Goal: Task Accomplishment & Management: Use online tool/utility

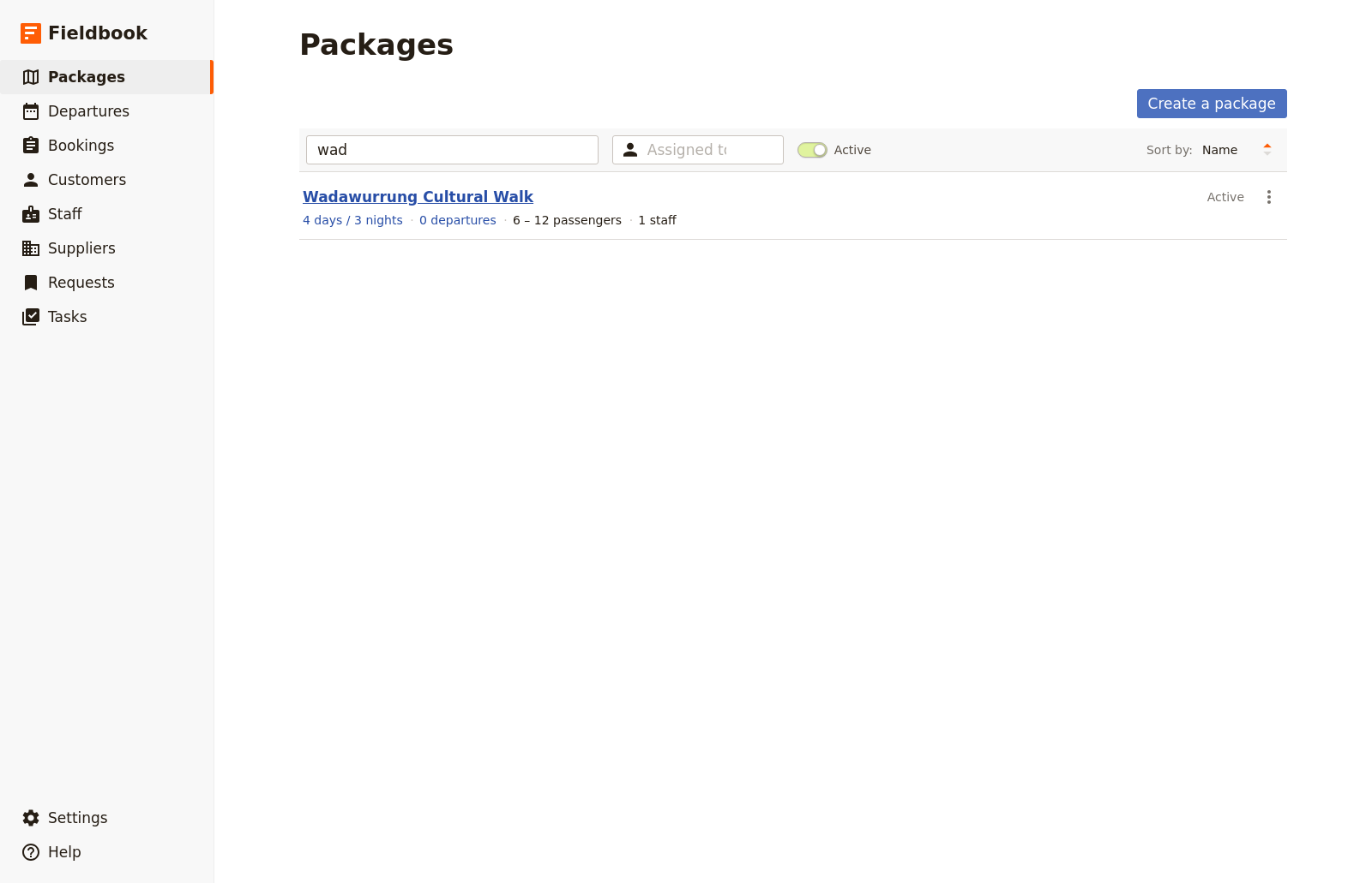
type input "wad"
click at [346, 198] on link "Wadawurrung Cultural Walk" at bounding box center [418, 197] width 231 height 17
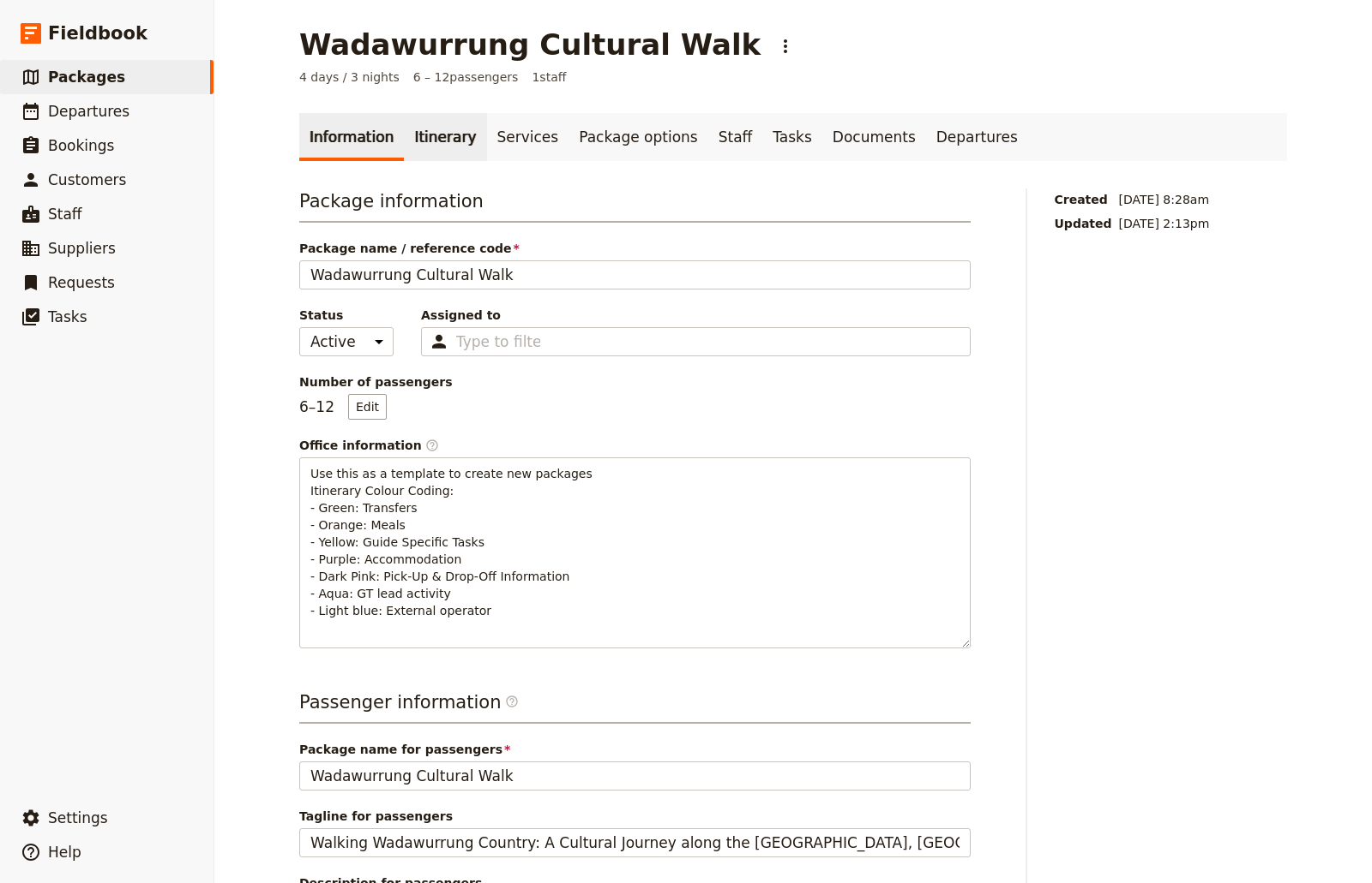
click at [409, 134] on link "Itinerary" at bounding box center [445, 137] width 82 height 48
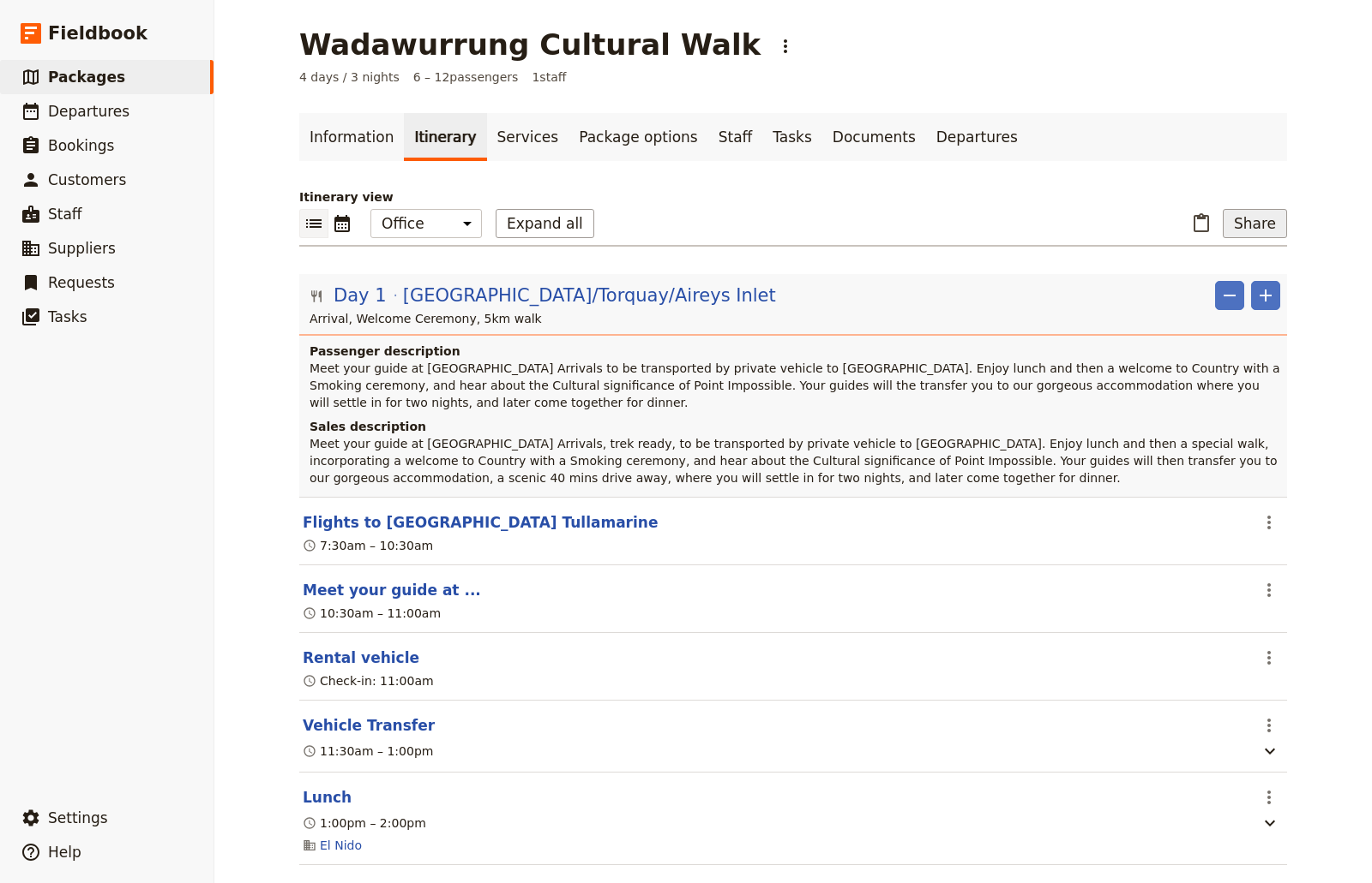
click at [1249, 233] on button "Share" at bounding box center [1254, 223] width 64 height 30
click at [1243, 310] on span "Sales Brochure" at bounding box center [1198, 309] width 90 height 17
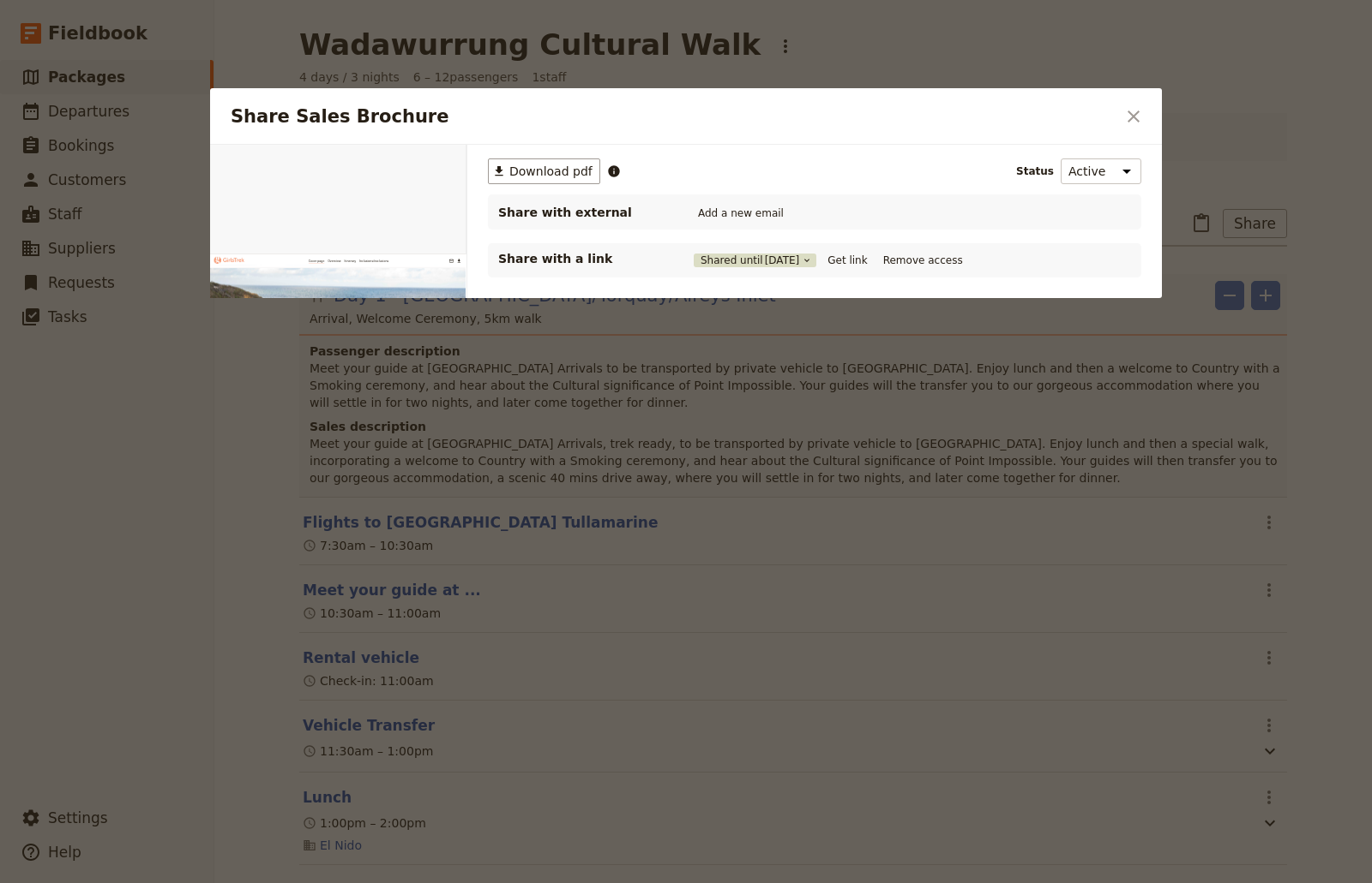
click at [765, 263] on span "[DATE]" at bounding box center [782, 260] width 35 height 13
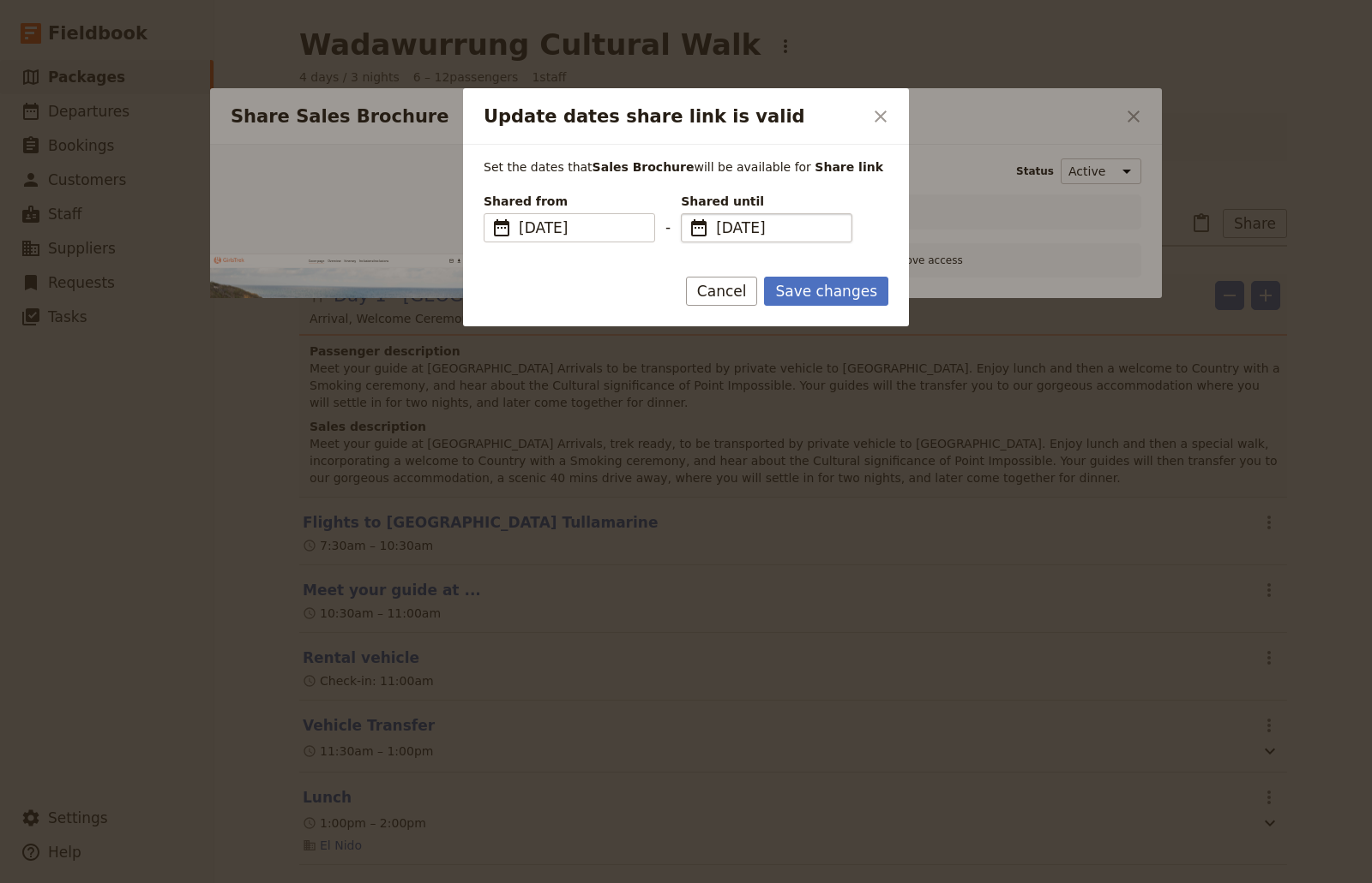
click at [784, 220] on span "[DATE]" at bounding box center [778, 228] width 125 height 21
click at [689, 215] on input "[DATE]" at bounding box center [688, 214] width 1 height 1
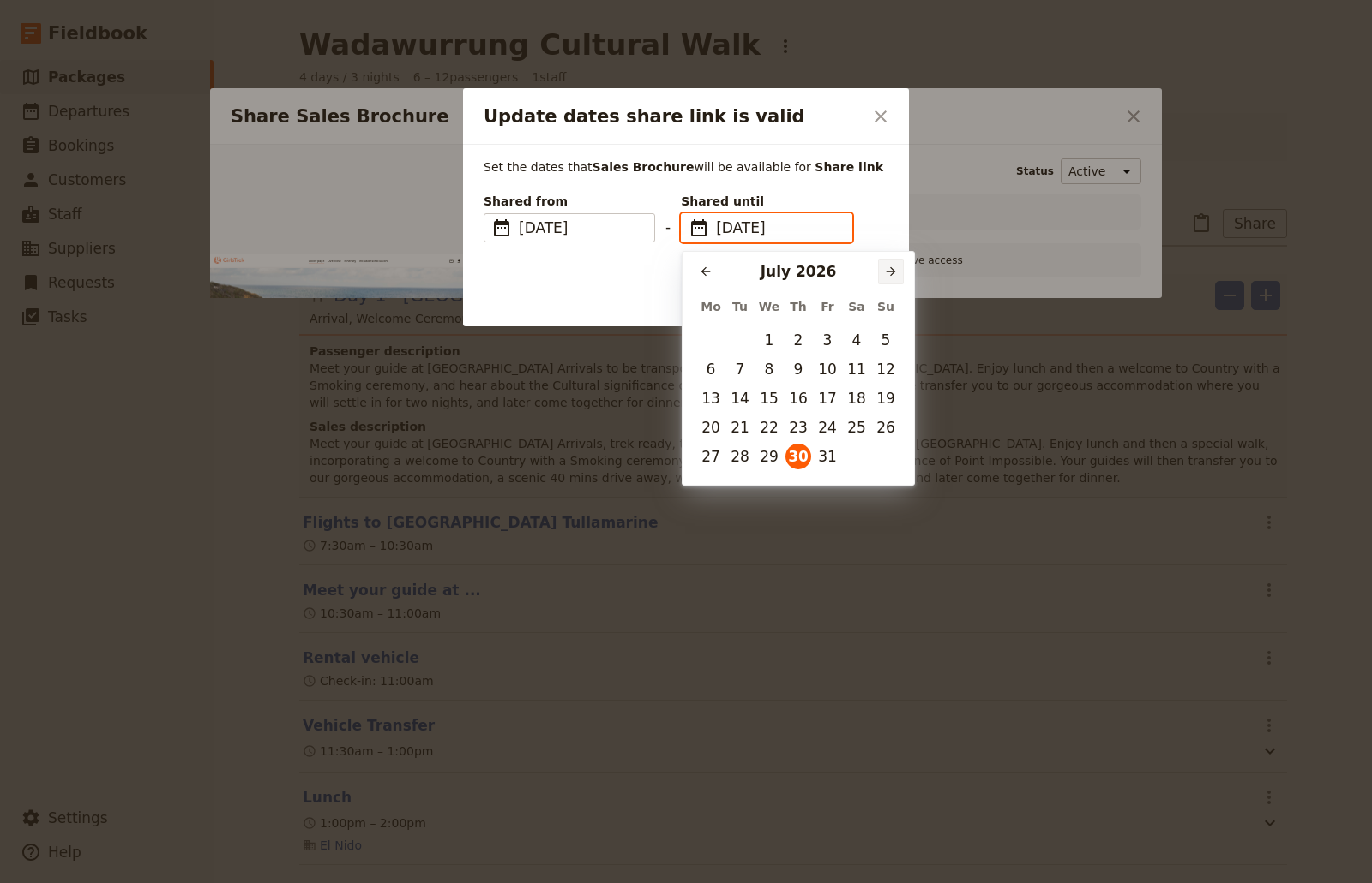
click at [894, 266] on icon "Next month" at bounding box center [890, 272] width 13 height 13
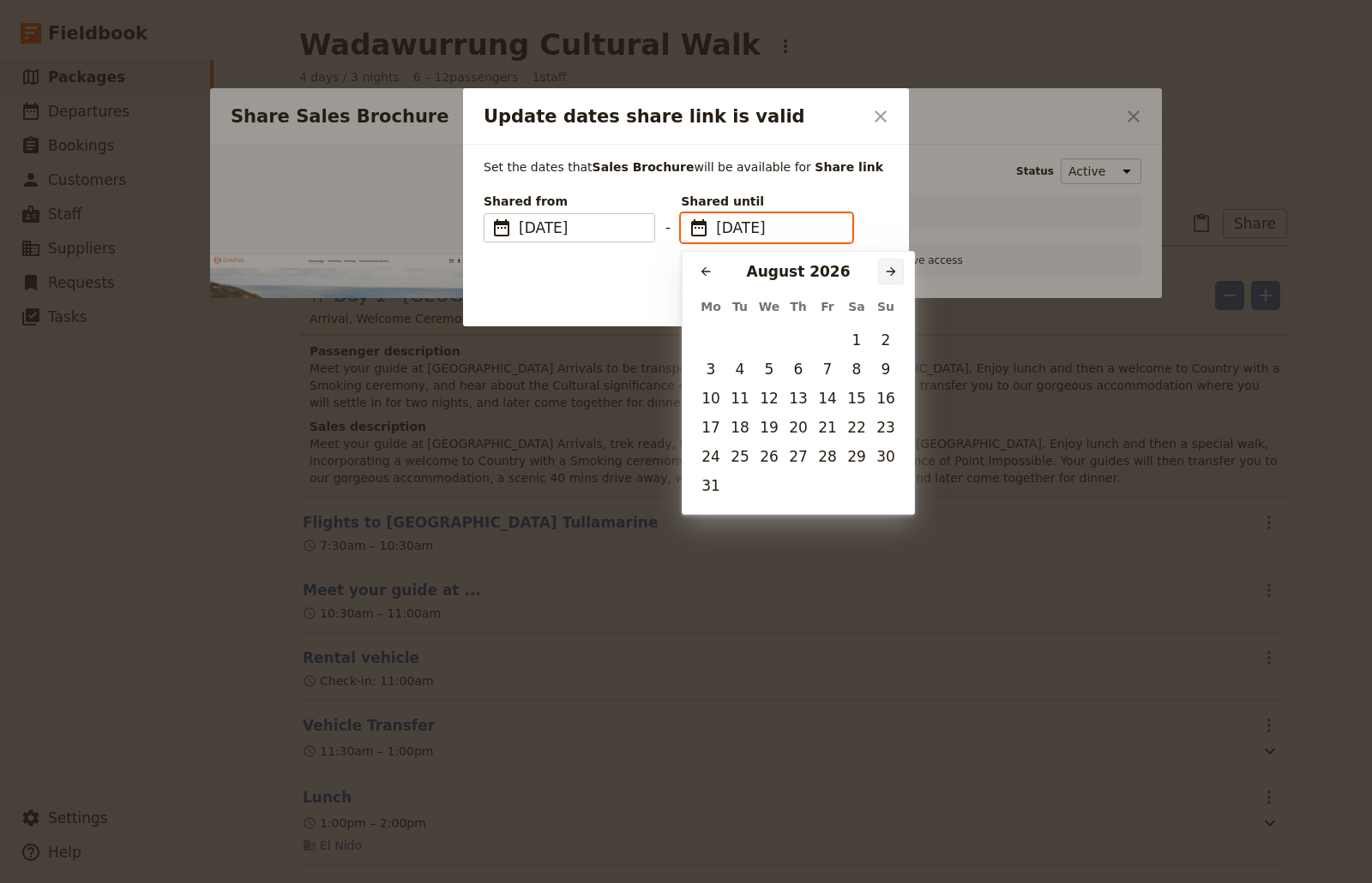
click at [894, 266] on icon "Next month" at bounding box center [890, 272] width 13 height 13
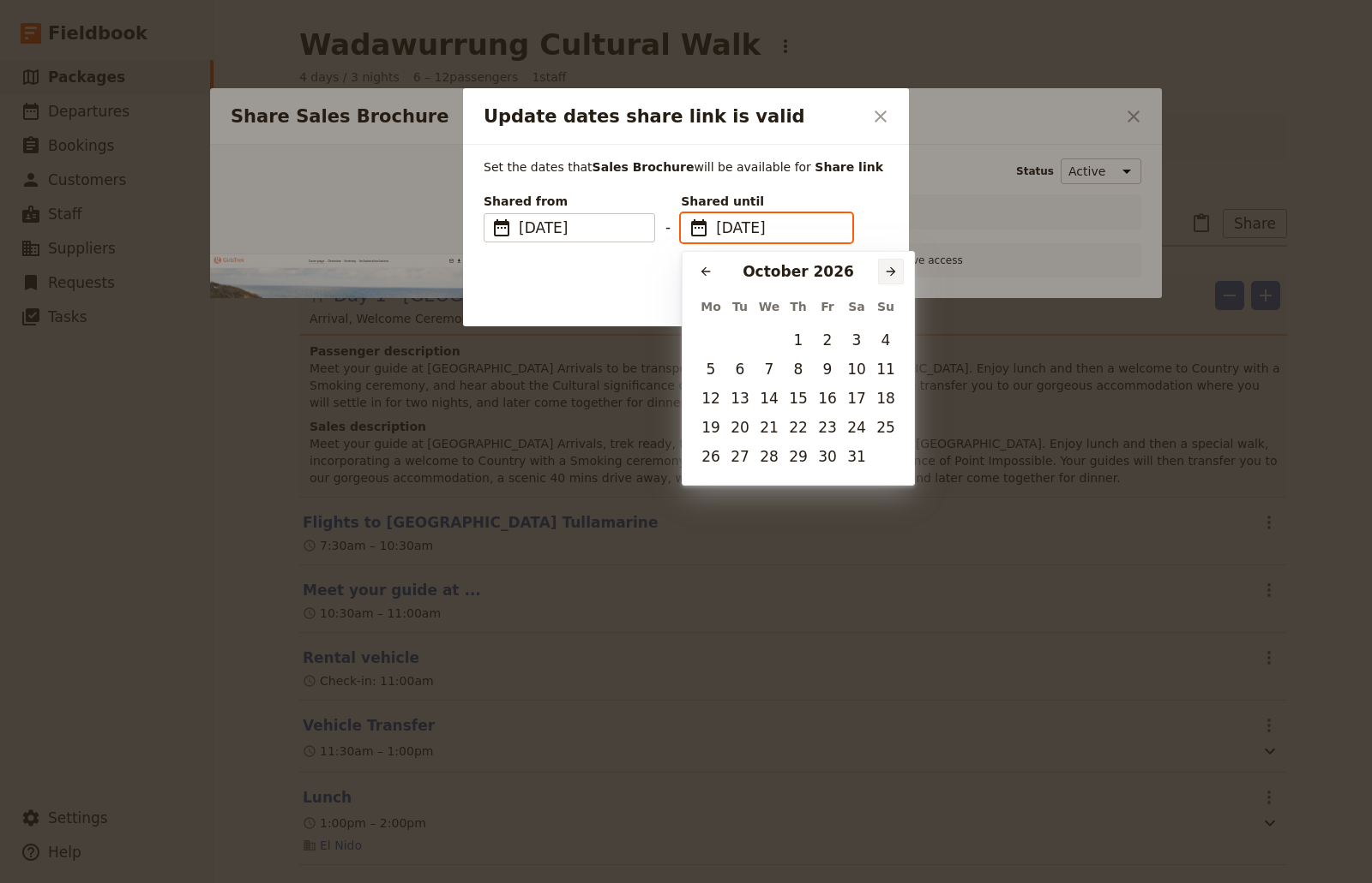
click at [894, 266] on icon "Next month" at bounding box center [890, 272] width 13 height 13
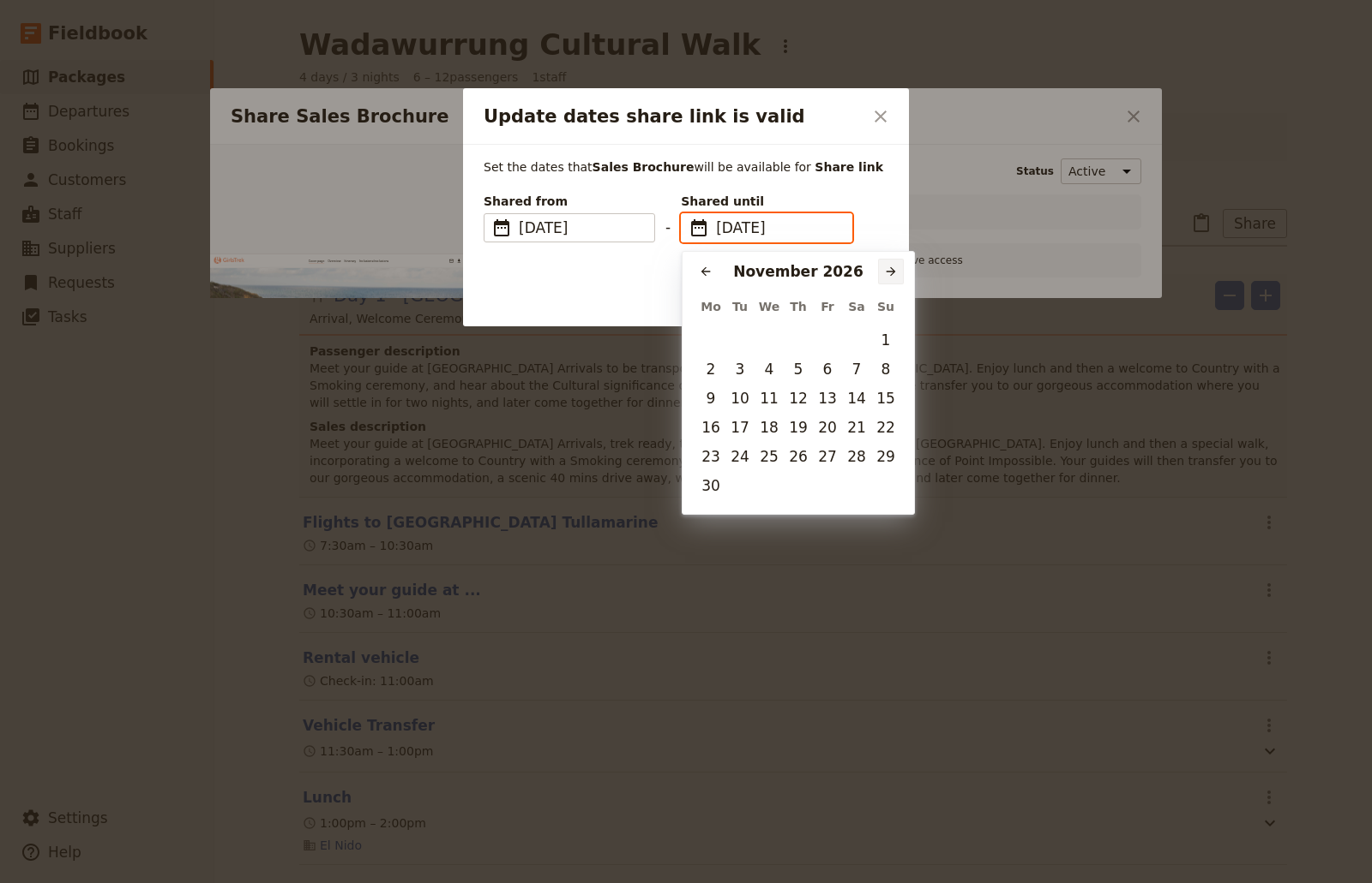
click at [894, 266] on icon "Next month" at bounding box center [890, 272] width 13 height 13
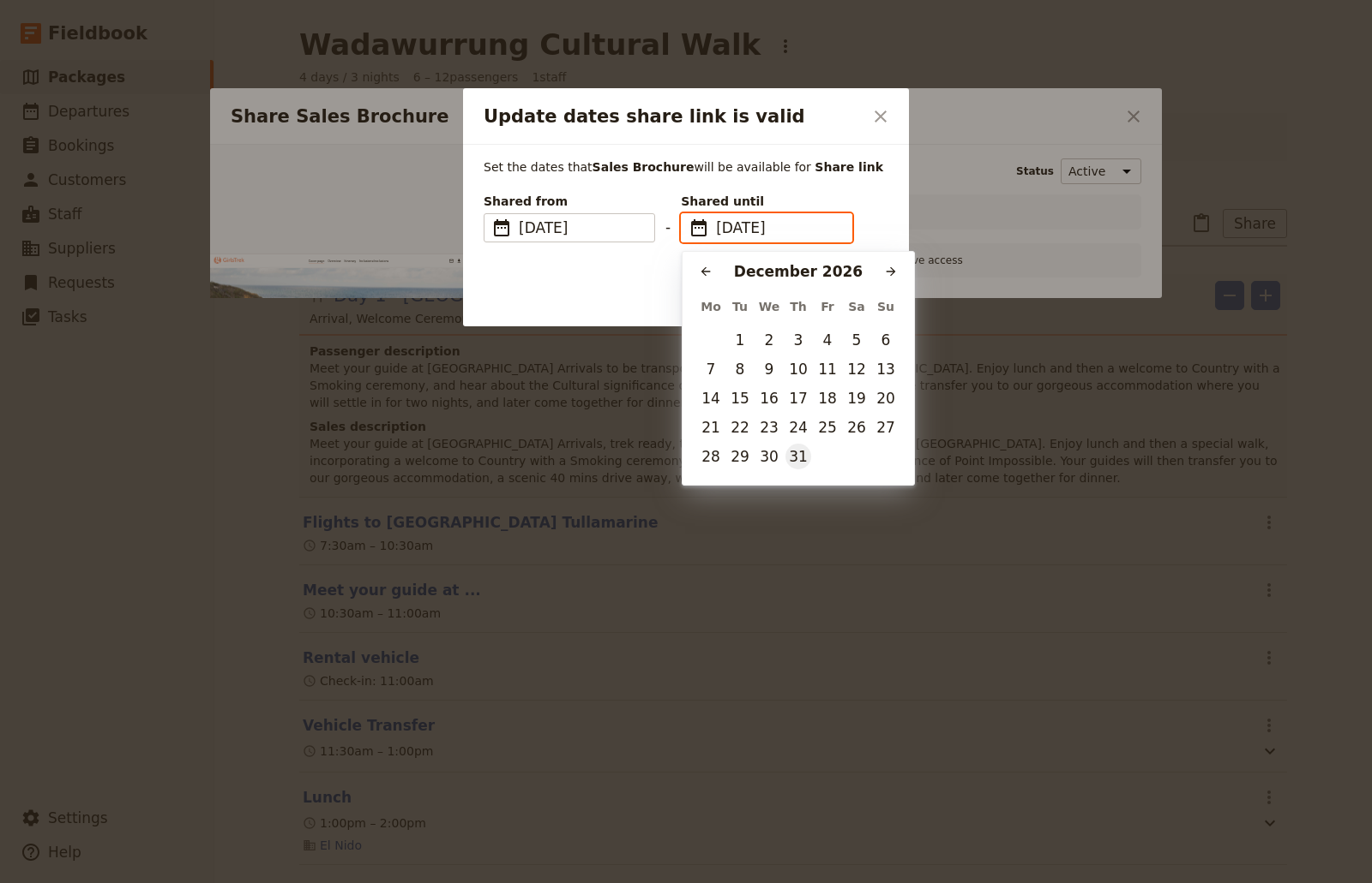
click at [794, 452] on button "31" at bounding box center [798, 456] width 26 height 26
type input "[DATE]"
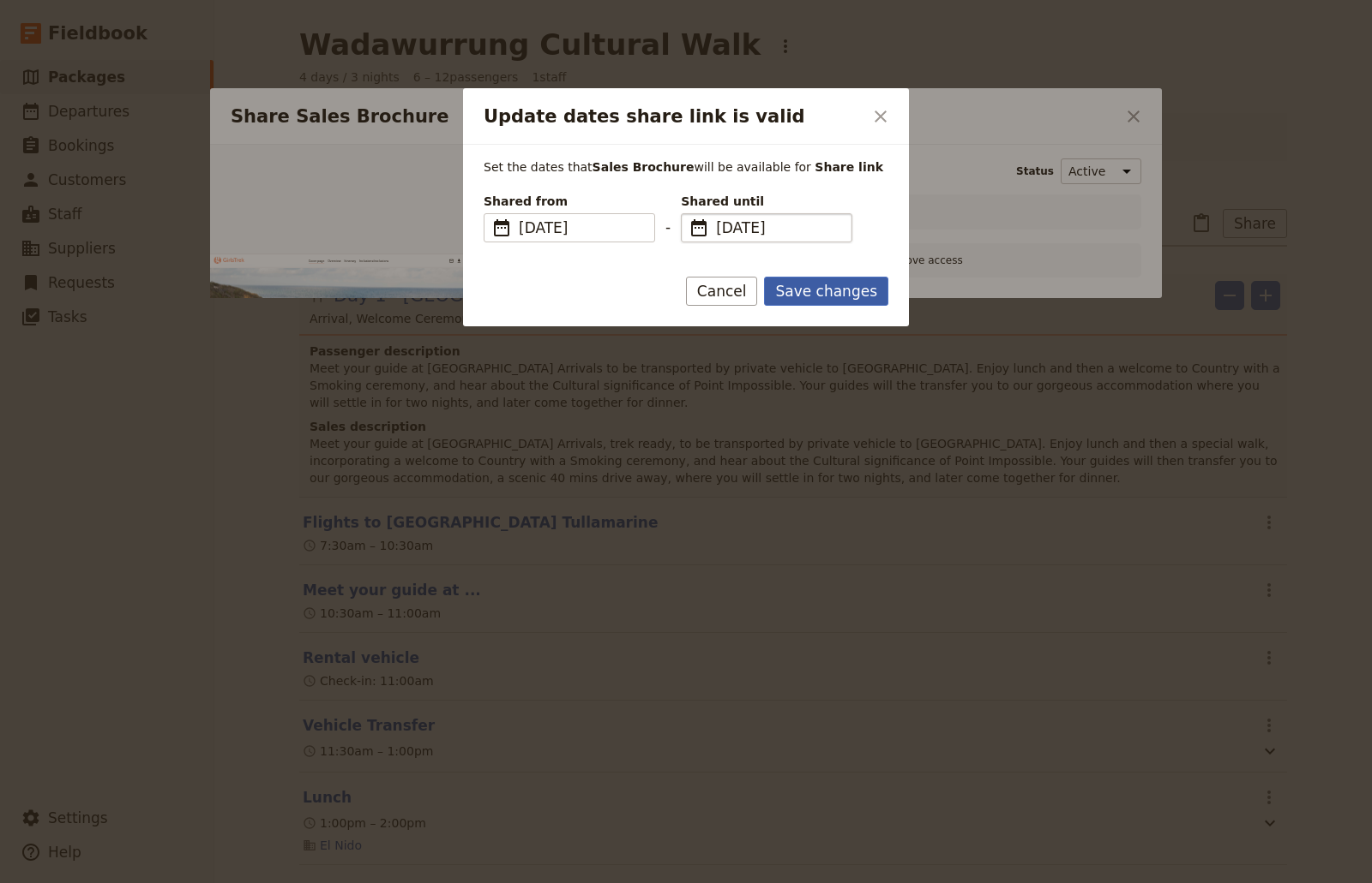
click at [817, 289] on button "Save changes" at bounding box center [826, 291] width 124 height 30
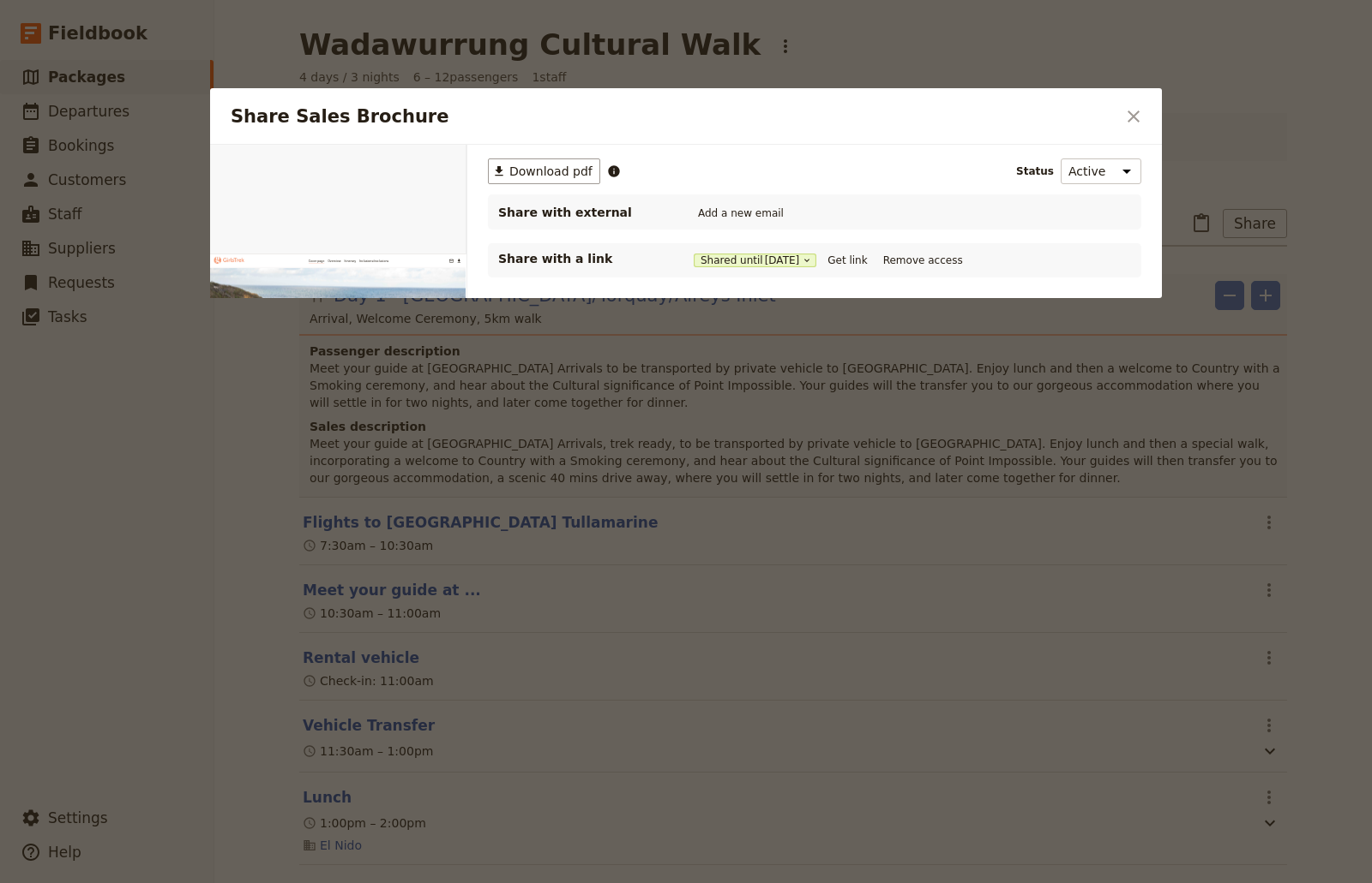
click at [957, 378] on div "​ Download pdf Status Active Inactive Share with external Add a new email Share…" at bounding box center [815, 327] width 695 height 364
click at [848, 267] on button "Get link" at bounding box center [847, 260] width 48 height 19
